Goal: Task Accomplishment & Management: Complete application form

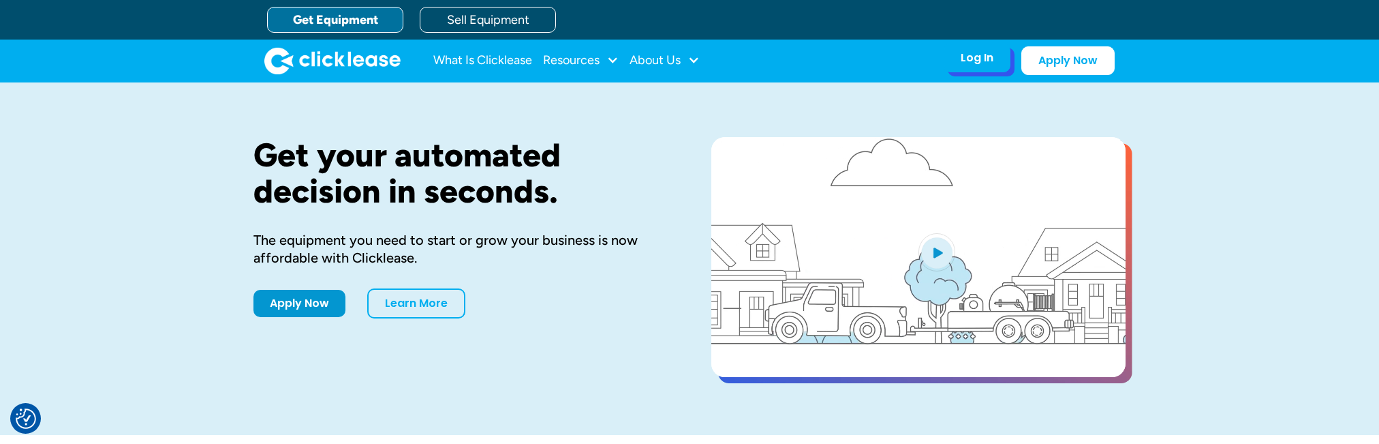
click at [974, 63] on div "Log In" at bounding box center [977, 58] width 33 height 14
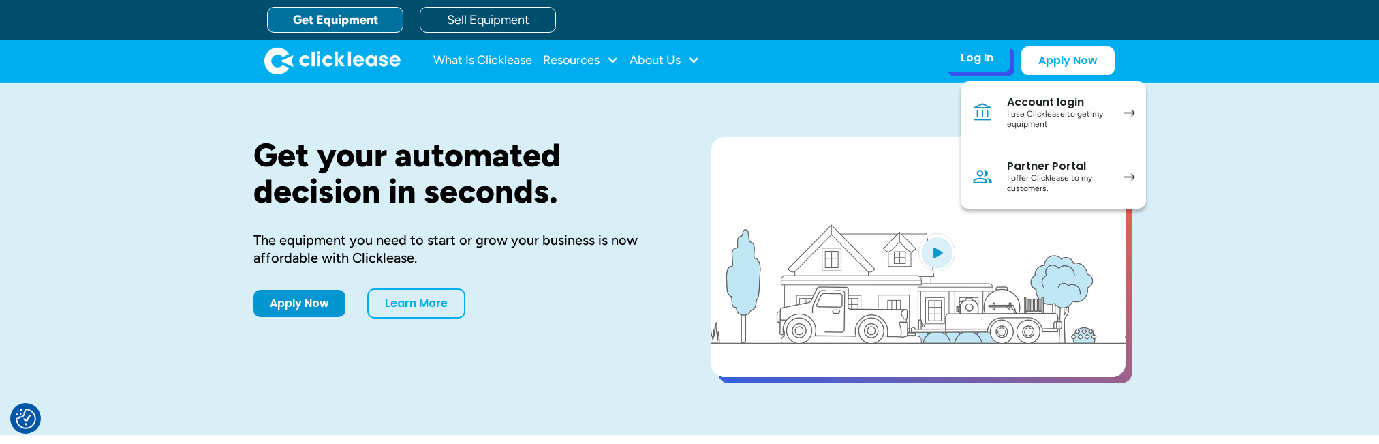
click at [1066, 112] on div "I use Clicklease to get my equipment" at bounding box center [1058, 119] width 103 height 21
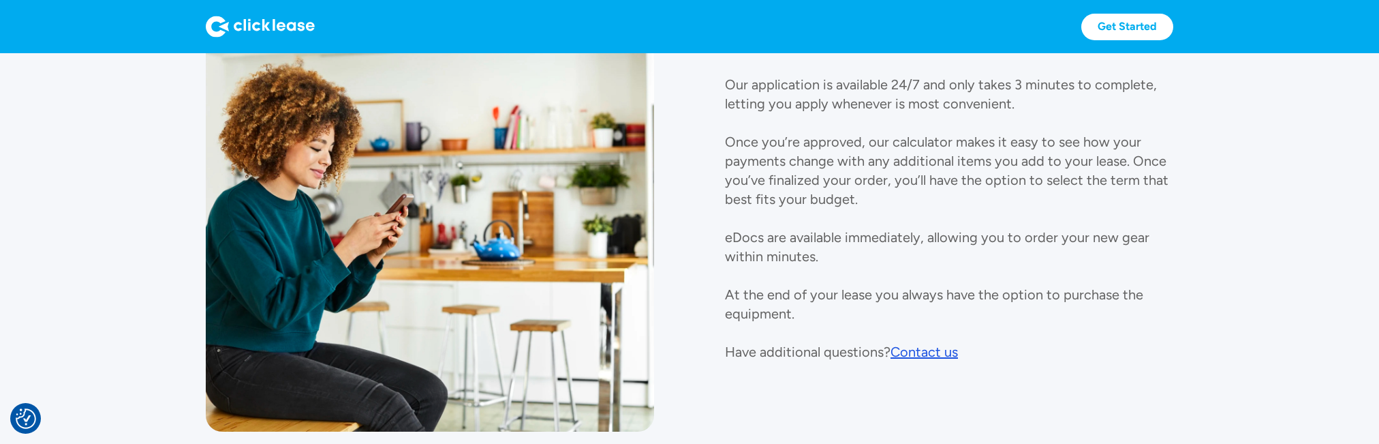
scroll to position [1698, 0]
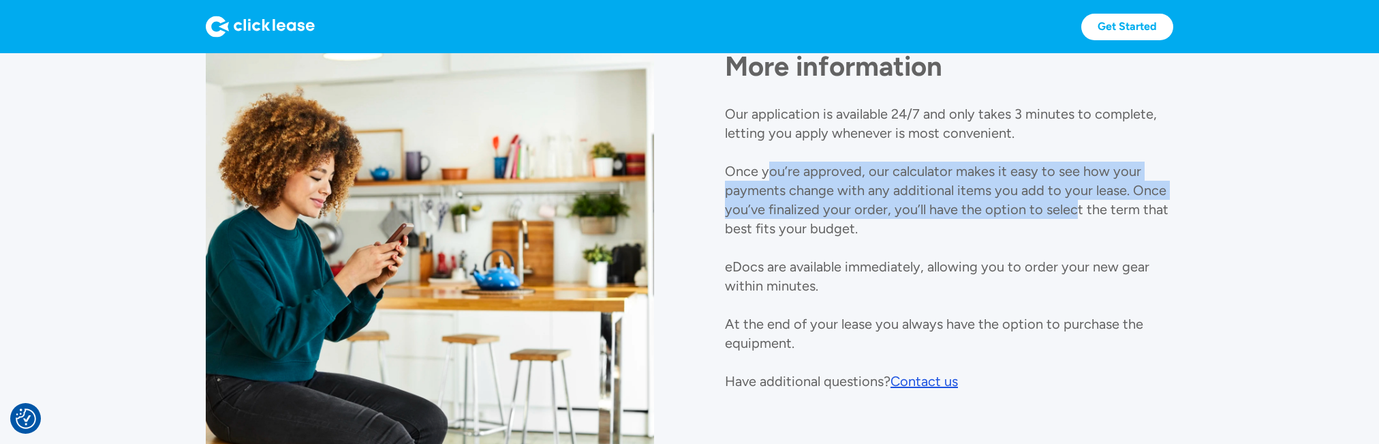
drag, startPoint x: 767, startPoint y: 172, endPoint x: 1074, endPoint y: 208, distance: 308.6
click at [1072, 208] on p "Our application is available 24/7 and only takes 3 minutes to complete, letting…" at bounding box center [947, 247] width 444 height 283
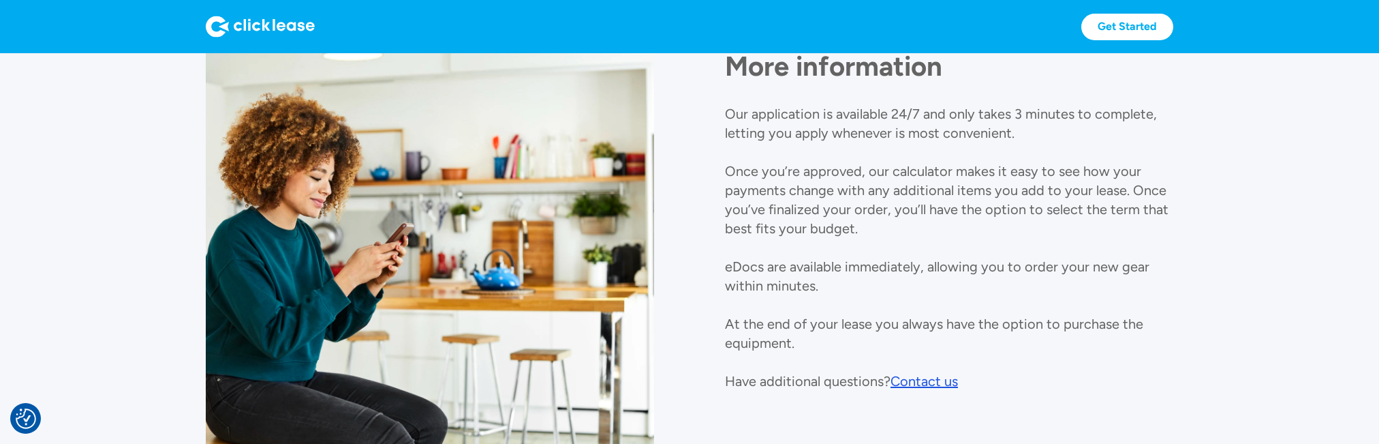
click at [1083, 212] on p "Our application is available 24/7 and only takes 3 minutes to complete, letting…" at bounding box center [947, 247] width 444 height 283
